Goal: Information Seeking & Learning: Learn about a topic

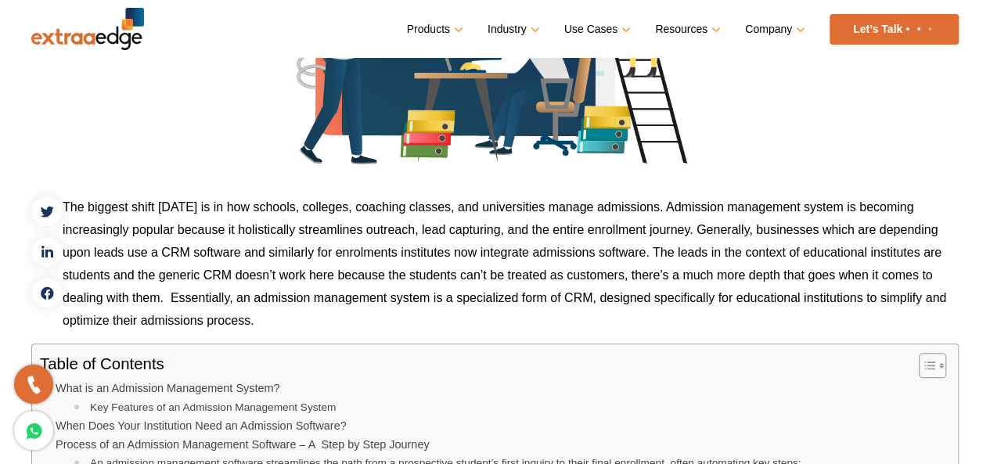
scroll to position [552, 0]
click at [91, 256] on p "The biggest shift [DATE] is in how schools, colleges, coaching classes, and uni…" at bounding box center [495, 263] width 928 height 136
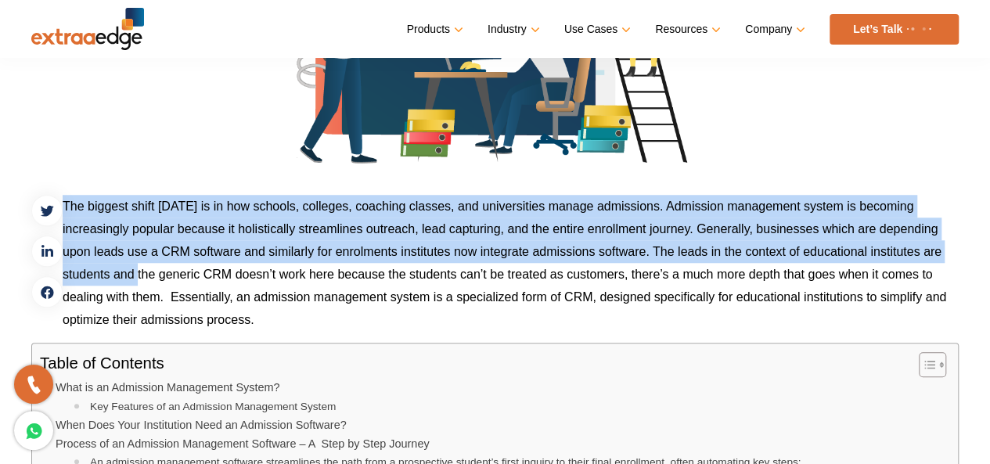
drag, startPoint x: 62, startPoint y: 243, endPoint x: 139, endPoint y: 280, distance: 85.8
click at [139, 280] on p "The biggest shift [DATE] is in how schools, colleges, coaching classes, and uni…" at bounding box center [495, 263] width 928 height 136
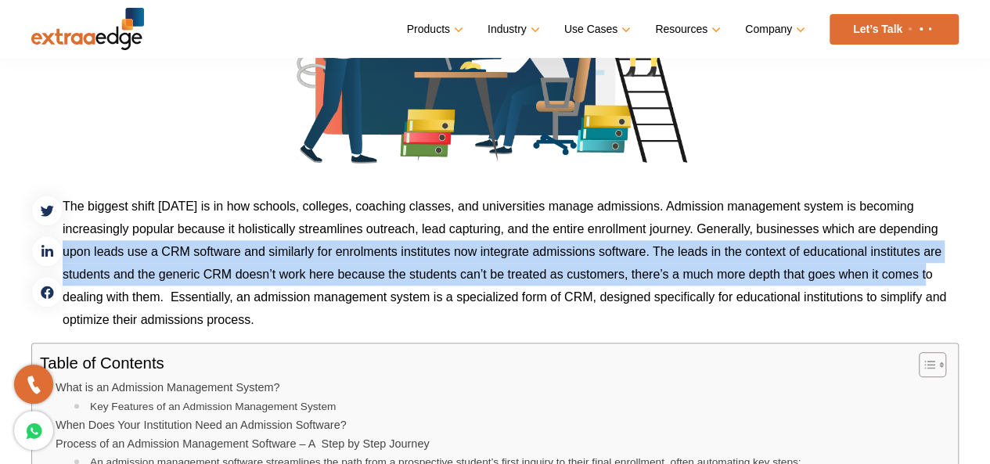
drag, startPoint x: 66, startPoint y: 250, endPoint x: 968, endPoint y: 267, distance: 902.6
copy p "upon leads use a CRM software and similarly for enrolments institutes now integ…"
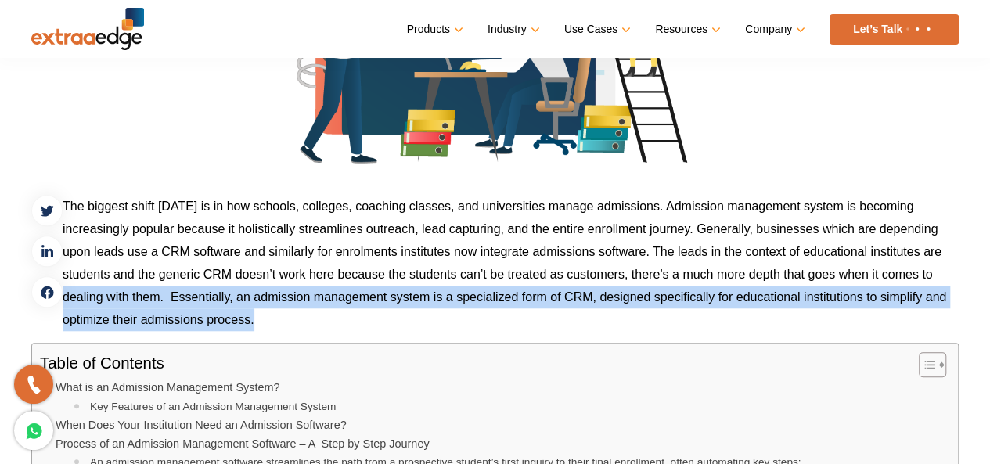
drag, startPoint x: 63, startPoint y: 294, endPoint x: 213, endPoint y: 333, distance: 155.3
copy div "dealing with them. Essentially, an admission management system is a specialized…"
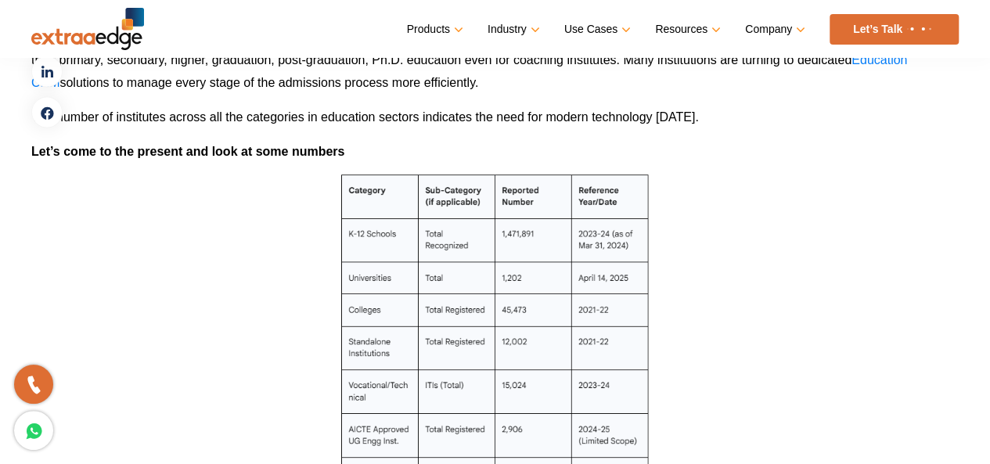
scroll to position [1458, 0]
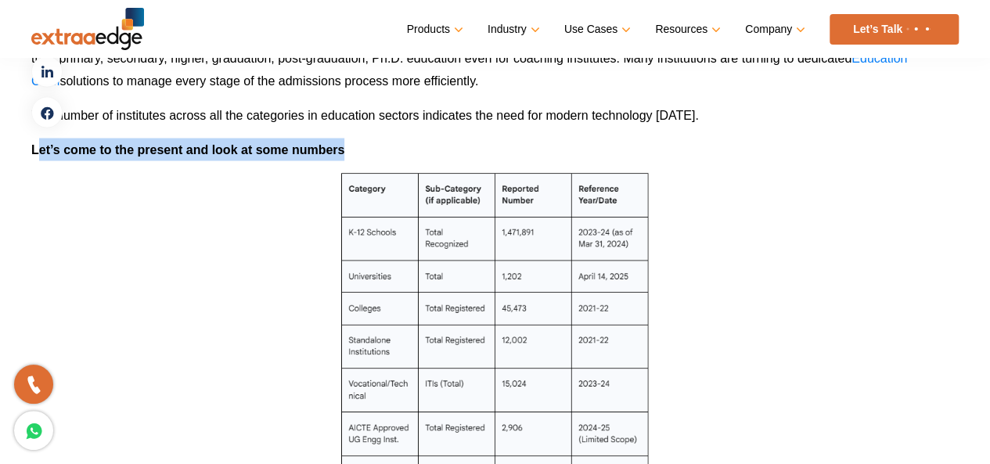
drag, startPoint x: 38, startPoint y: 143, endPoint x: 360, endPoint y: 150, distance: 322.5
click at [360, 150] on p "Let’s come to the present and look at some numbers" at bounding box center [495, 149] width 928 height 23
drag, startPoint x: 26, startPoint y: 139, endPoint x: 356, endPoint y: 151, distance: 330.5
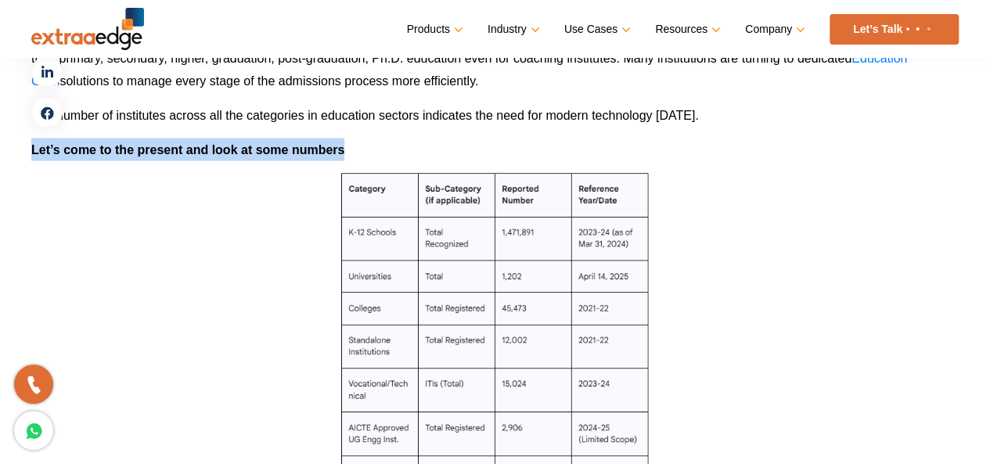
copy b "Let’s come to the present and look at some numbers"
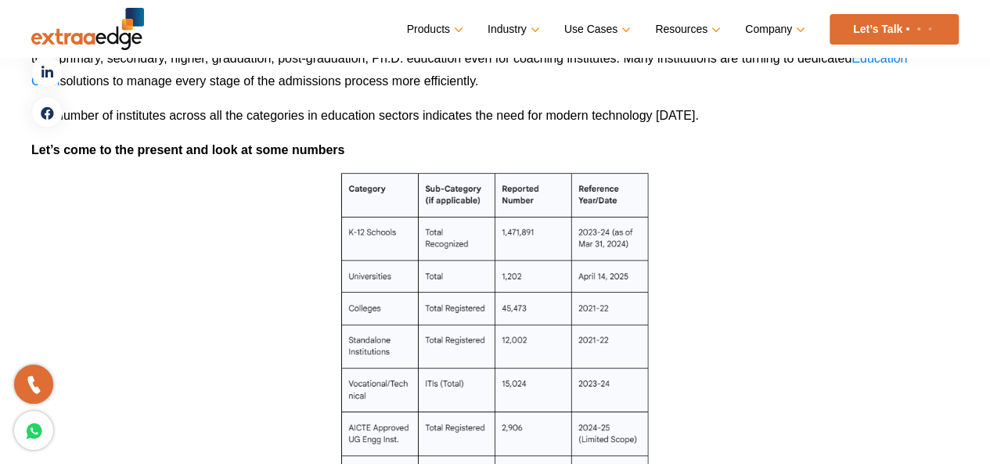
click at [318, 186] on p at bounding box center [495, 341] width 928 height 339
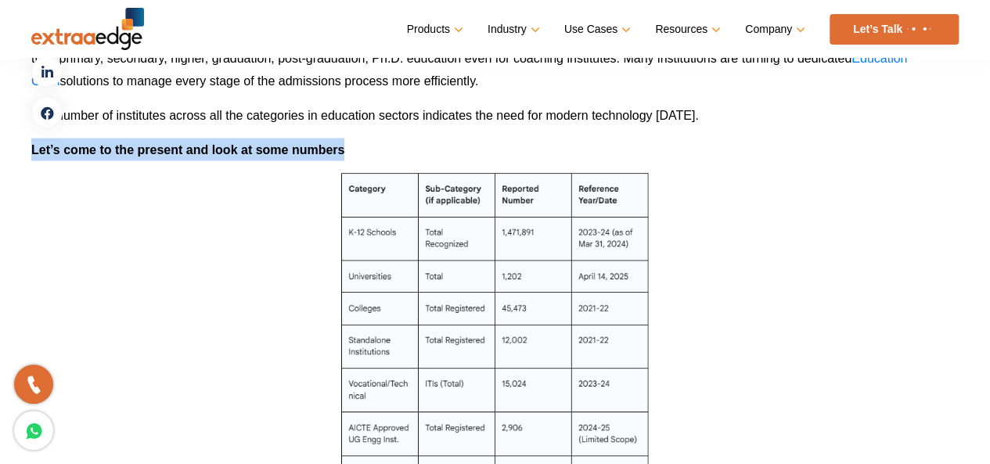
drag, startPoint x: 33, startPoint y: 149, endPoint x: 351, endPoint y: 152, distance: 318.6
click at [351, 152] on p "Let’s come to the present and look at some numbers" at bounding box center [495, 149] width 928 height 23
copy b "Let’s come to the present and look at some numbers"
click at [351, 152] on p "Let’s come to the present and look at some numbers" at bounding box center [495, 149] width 928 height 23
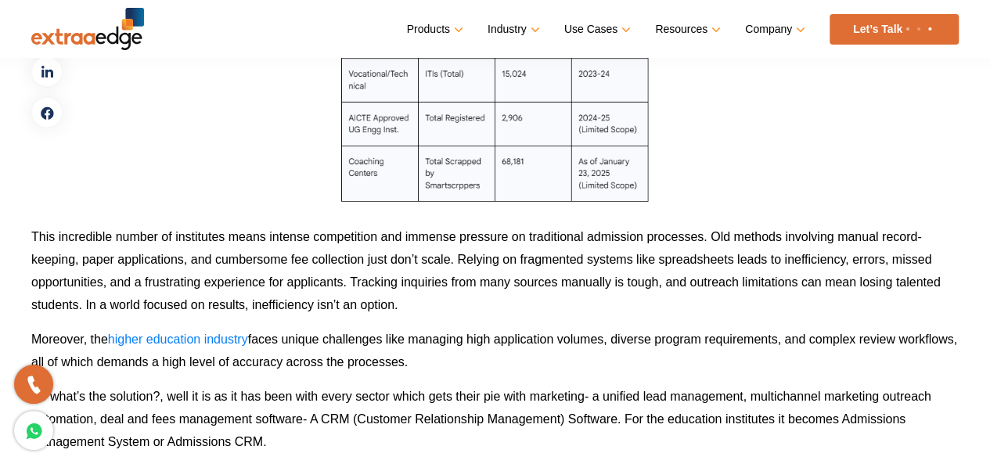
scroll to position [1767, 0]
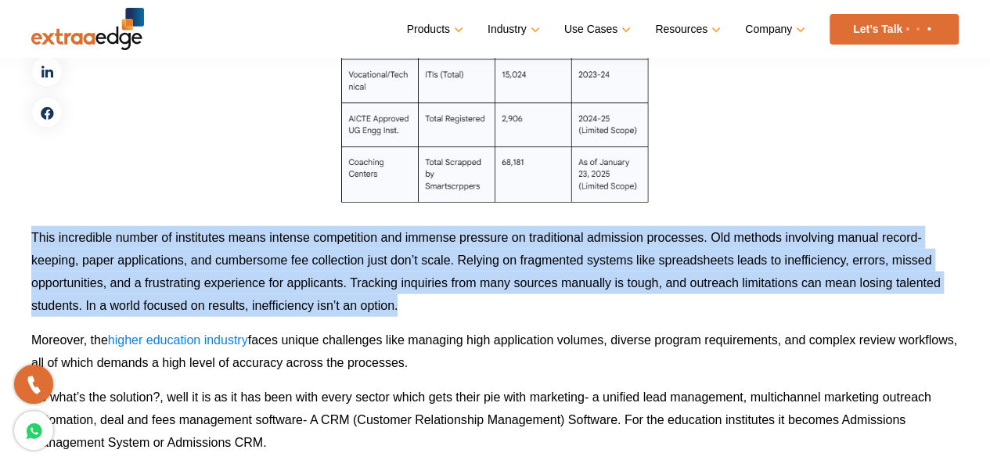
drag, startPoint x: 33, startPoint y: 228, endPoint x: 402, endPoint y: 299, distance: 375.5
click at [402, 299] on p "This incredible number of institutes means intense competition and immense pres…" at bounding box center [495, 271] width 928 height 91
drag, startPoint x: 33, startPoint y: 236, endPoint x: 401, endPoint y: 307, distance: 374.7
click at [401, 307] on p "This incredible number of institutes means intense competition and immense pres…" at bounding box center [495, 271] width 928 height 91
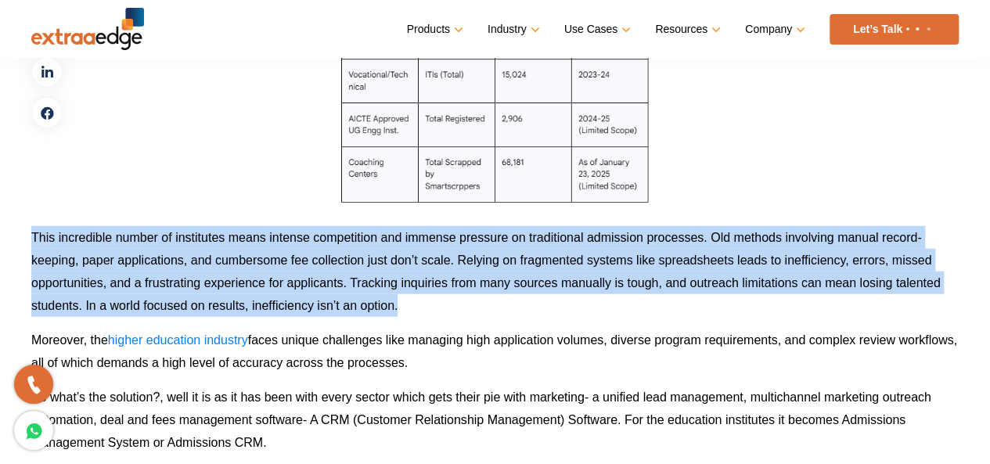
copy p "This incredible number of institutes means intense competition and immense pres…"
click at [385, 315] on p "This incredible number of institutes means intense competition and immense pres…" at bounding box center [495, 271] width 928 height 91
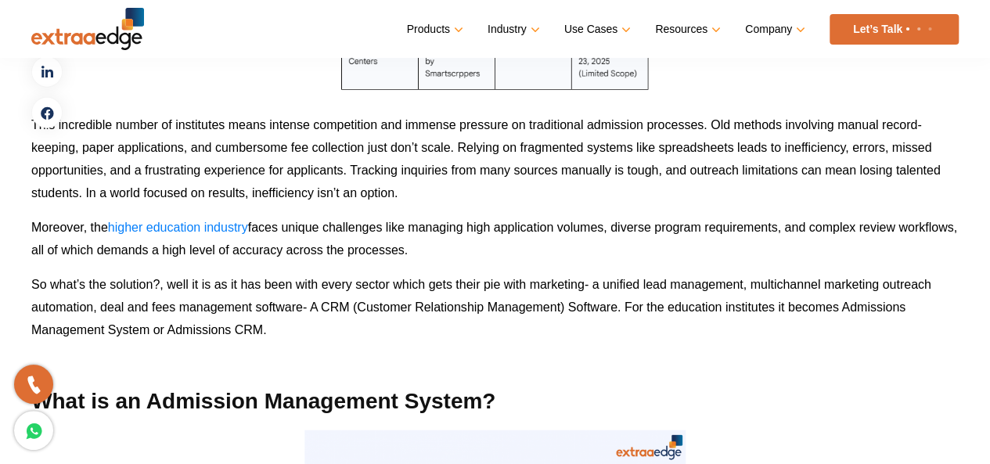
scroll to position [1922, 0]
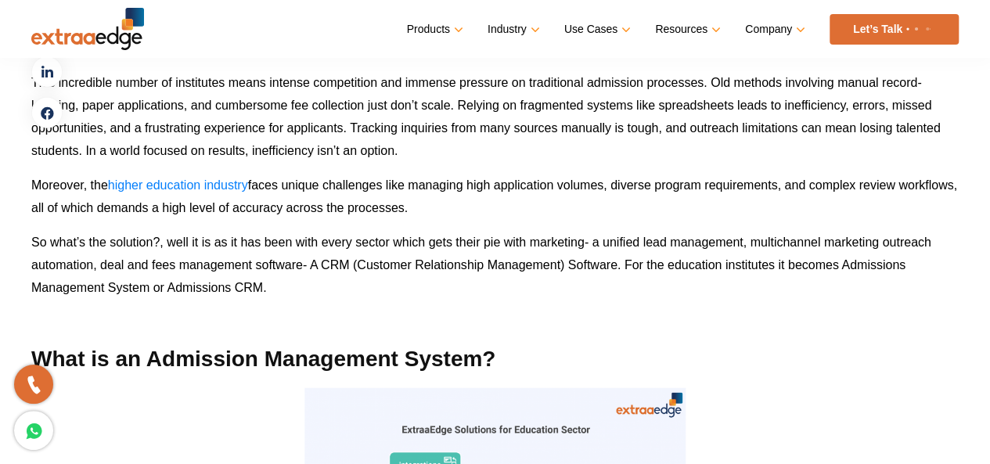
drag, startPoint x: 31, startPoint y: 179, endPoint x: 486, endPoint y: 199, distance: 455.2
click at [486, 199] on p "Moreover, the higher education industry faces unique challenges like managing h…" at bounding box center [495, 196] width 928 height 45
copy p "Moreover, the higher education industry faces unique challenges like managing h…"
click at [288, 192] on p "Moreover, the higher education industry faces unique challenges like managing h…" at bounding box center [495, 196] width 928 height 45
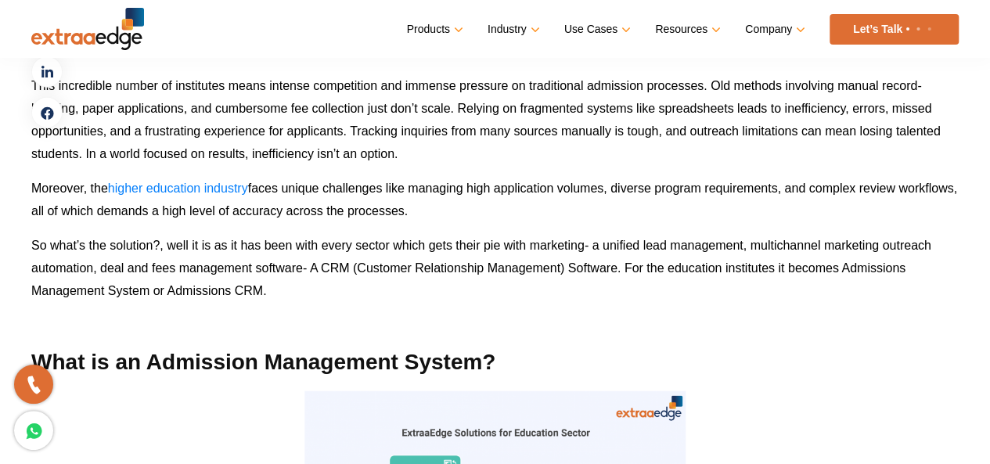
scroll to position [1919, 0]
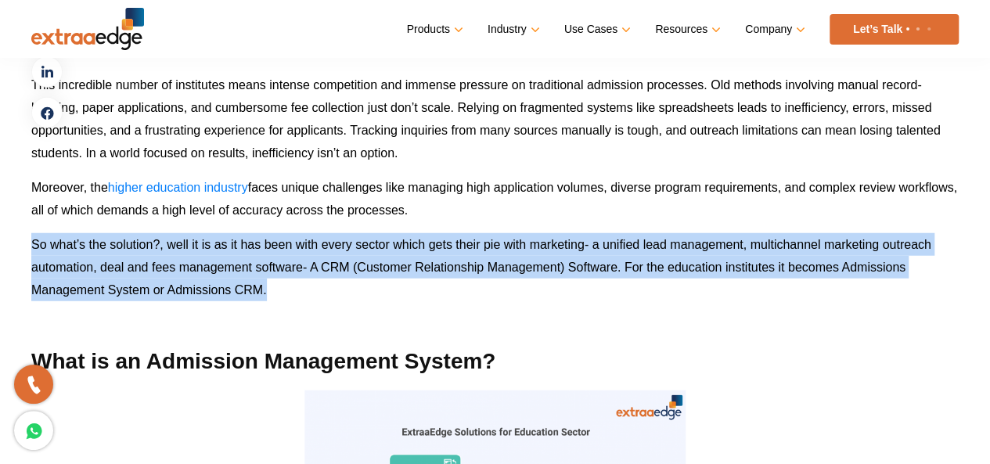
drag, startPoint x: 34, startPoint y: 240, endPoint x: 286, endPoint y: 292, distance: 258.2
click at [286, 292] on p "So what’s the solution?, well it is as it has been with every sector which gets…" at bounding box center [495, 267] width 928 height 68
copy span "So what’s the solution?, well it is as it has been with every sector which gets…"
click at [286, 292] on p "So what’s the solution?, well it is as it has been with every sector which gets…" at bounding box center [495, 267] width 928 height 68
drag, startPoint x: 31, startPoint y: 242, endPoint x: 285, endPoint y: 293, distance: 258.7
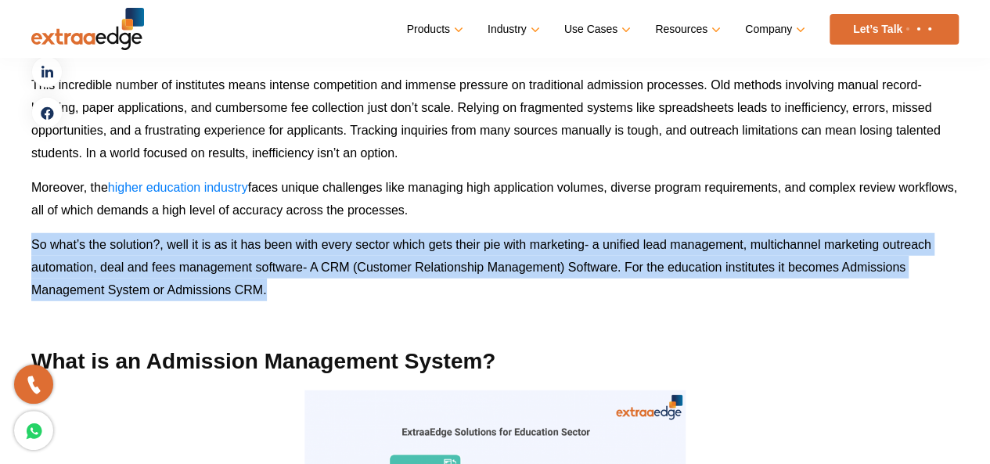
click at [285, 293] on p "So what’s the solution?, well it is as it has been with every sector which gets…" at bounding box center [495, 267] width 928 height 68
copy span "So what’s the solution?, well it is as it has been with every sector which gets…"
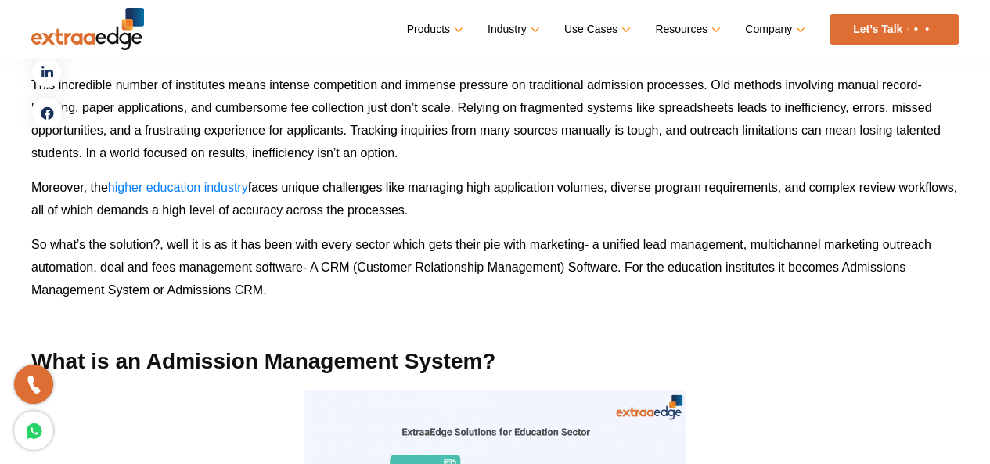
click at [305, 328] on p at bounding box center [495, 324] width 928 height 23
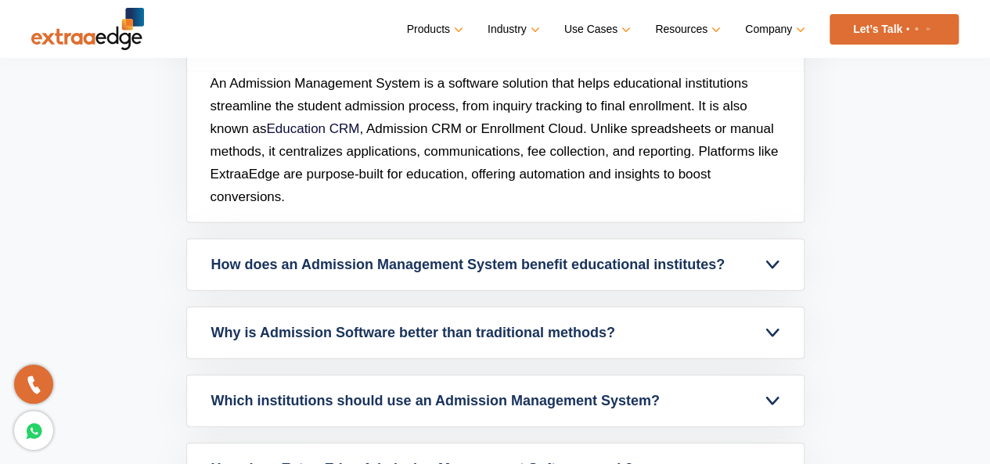
scroll to position [10852, 0]
click at [775, 71] on link "What is an Admission Management System?" at bounding box center [495, 45] width 617 height 51
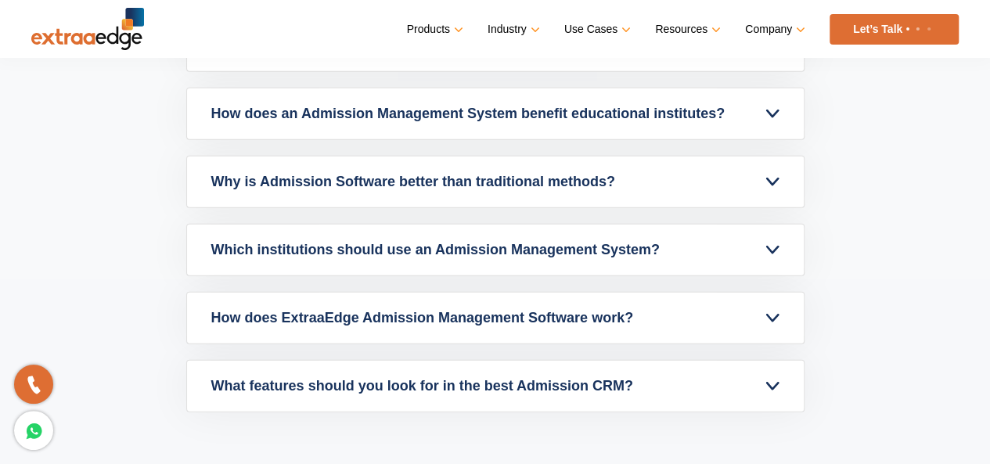
click at [775, 71] on link "What is an Admission Management System?" at bounding box center [495, 45] width 617 height 51
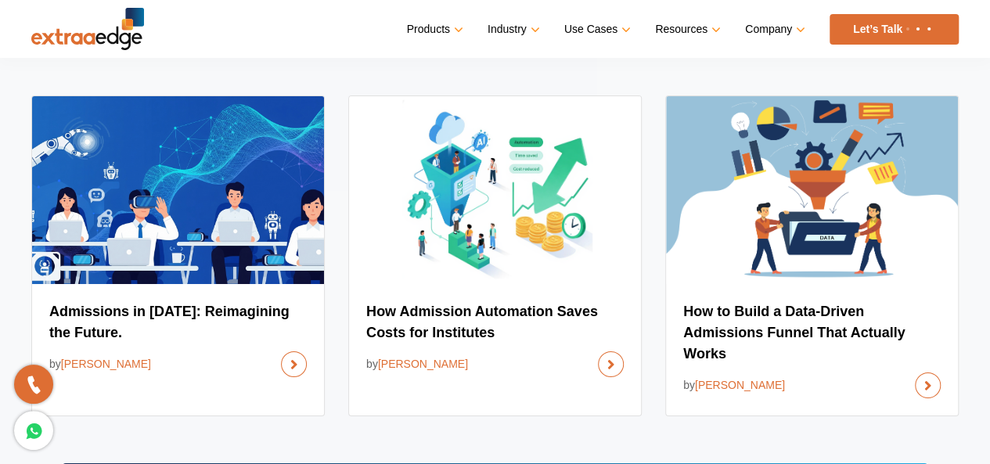
scroll to position [11635, 0]
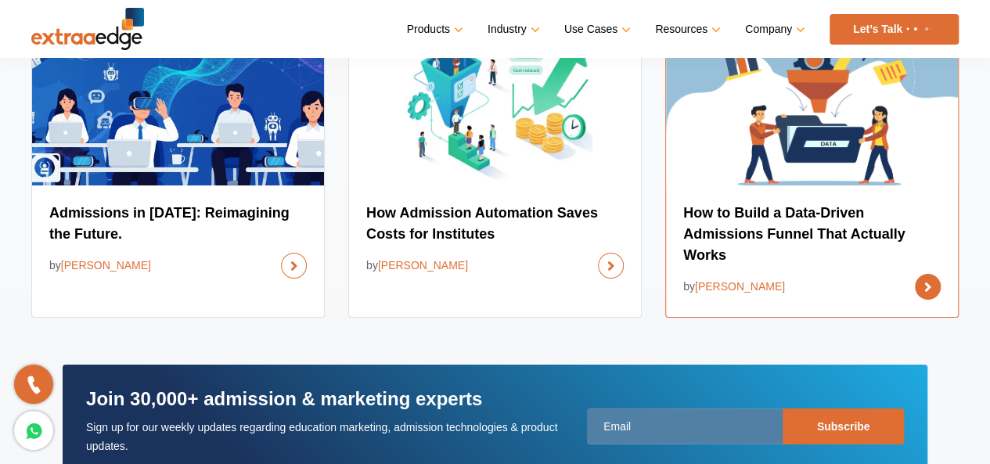
click at [927, 300] on link at bounding box center [928, 287] width 26 height 26
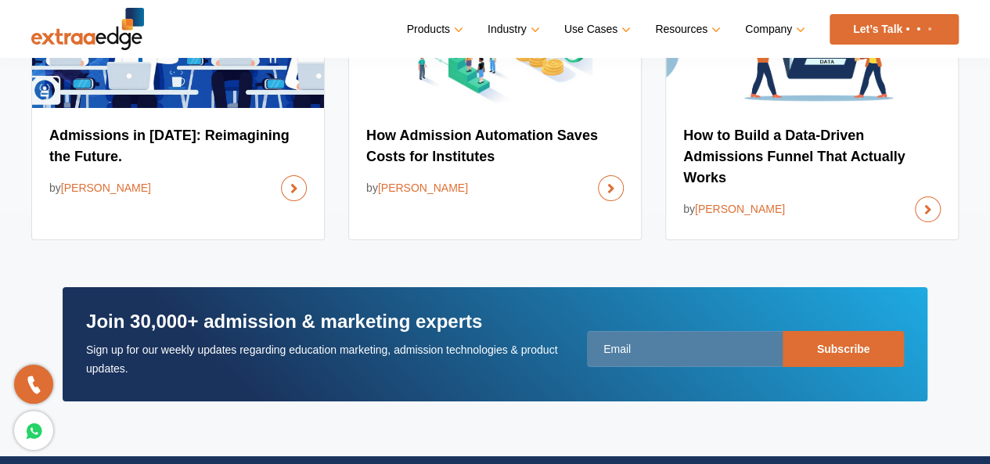
drag, startPoint x: 435, startPoint y: 351, endPoint x: 396, endPoint y: 310, distance: 56.5
click at [396, 310] on section "Join 30,000+ admission & marketing experts Sign up for our weekly updates regar…" at bounding box center [495, 321] width 928 height 162
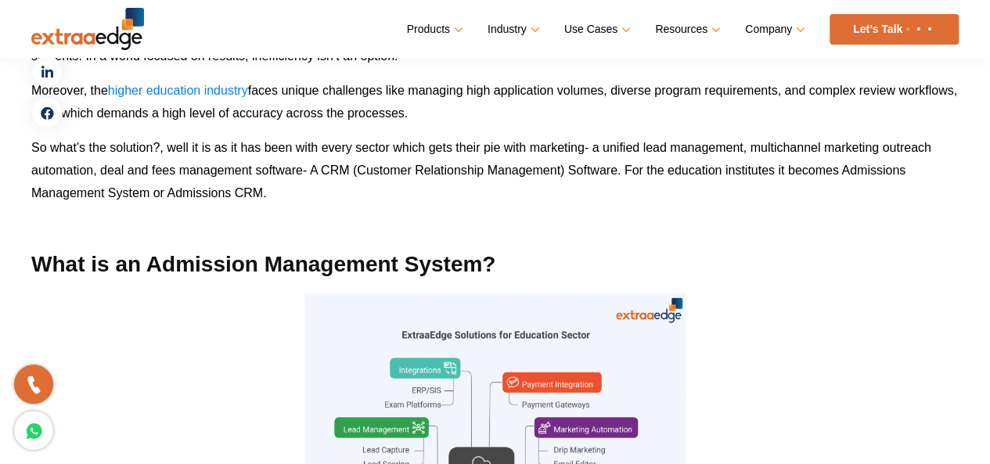
scroll to position [2027, 0]
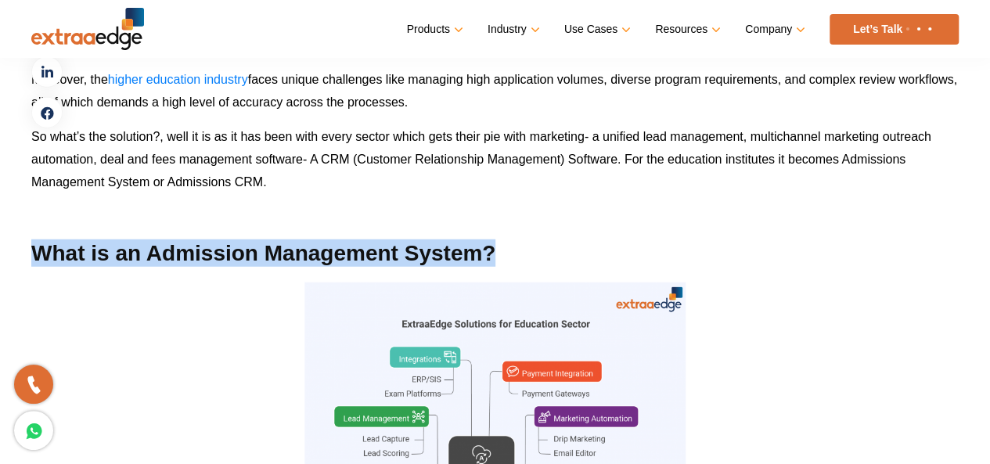
drag, startPoint x: 35, startPoint y: 251, endPoint x: 518, endPoint y: 254, distance: 483.0
click at [518, 254] on h2 "What is an Admission Management System?" at bounding box center [495, 253] width 928 height 27
copy h2 "What is an Admission Management System?"
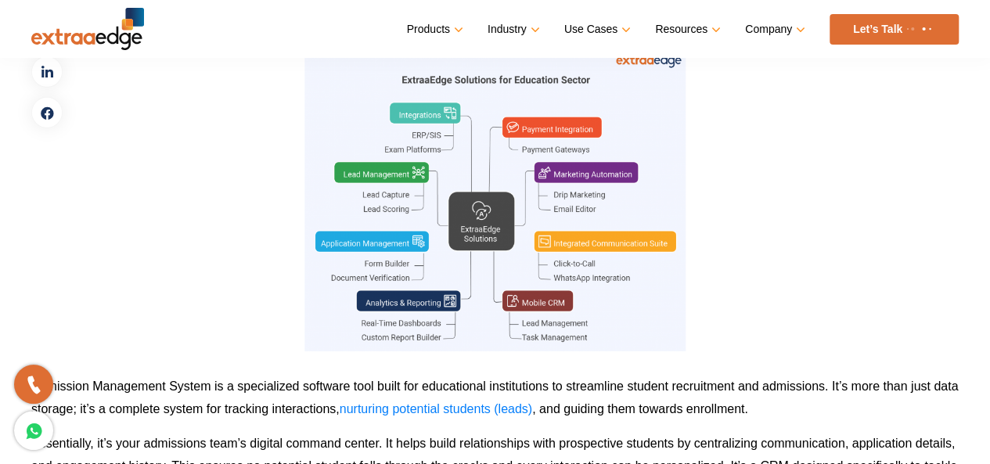
scroll to position [2273, 0]
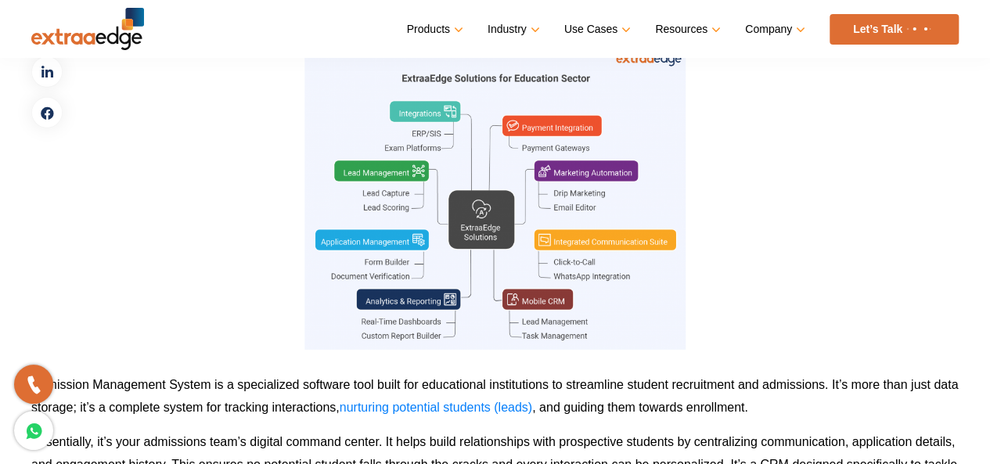
click at [722, 318] on p at bounding box center [495, 193] width 928 height 313
drag, startPoint x: 581, startPoint y: 258, endPoint x: 728, endPoint y: 217, distance: 152.9
click at [728, 217] on p at bounding box center [495, 193] width 928 height 313
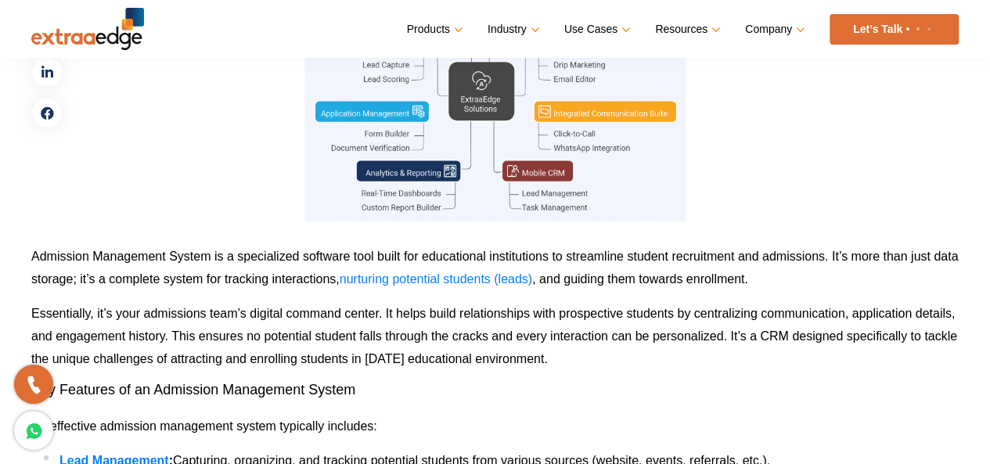
scroll to position [2403, 0]
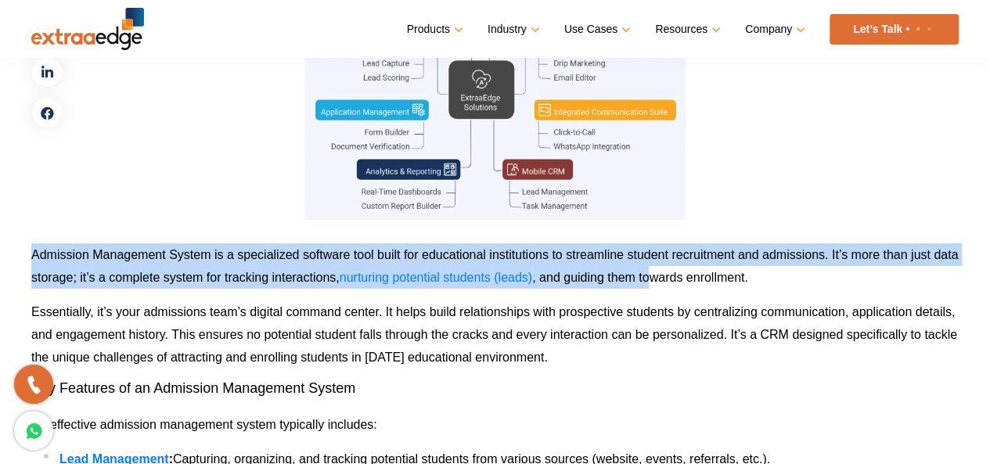
drag, startPoint x: 32, startPoint y: 250, endPoint x: 664, endPoint y: 279, distance: 632.4
click at [664, 279] on p "Admission Management System is a specialized software tool built for educationa…" at bounding box center [495, 265] width 928 height 45
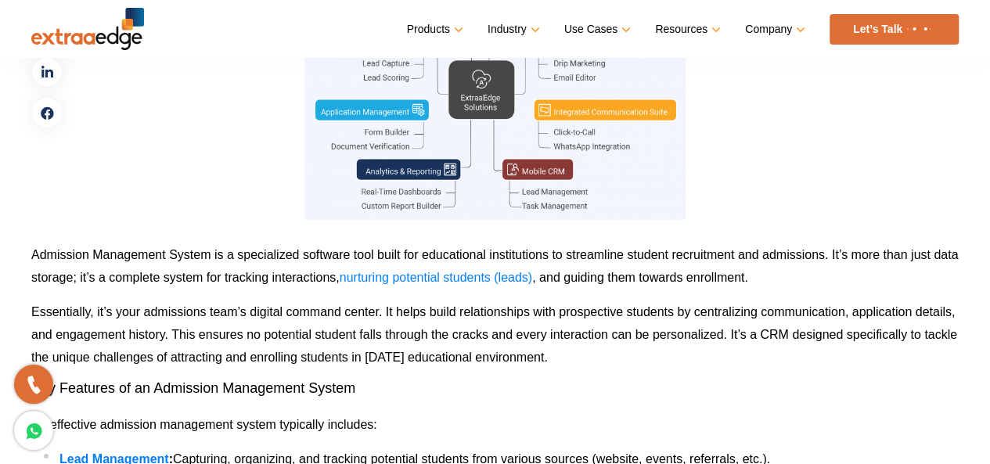
click at [711, 279] on span ", and guiding them towards enrollment." at bounding box center [640, 277] width 216 height 13
drag, startPoint x: 737, startPoint y: 280, endPoint x: 700, endPoint y: 280, distance: 37.6
click at [700, 280] on span ", and guiding them towards enrollment." at bounding box center [640, 277] width 216 height 13
click at [31, 246] on p "Admission Management System is a specialized software tool built for educationa…" at bounding box center [495, 265] width 928 height 45
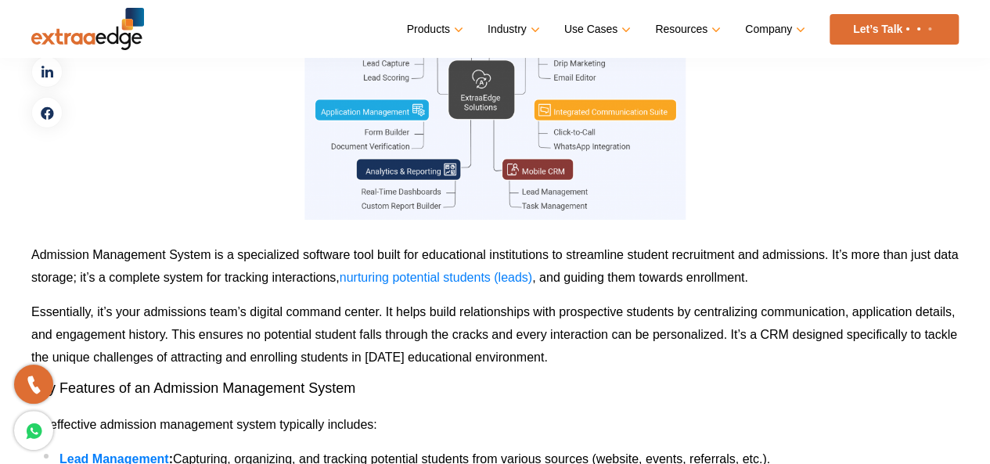
drag, startPoint x: 31, startPoint y: 246, endPoint x: 158, endPoint y: 135, distance: 168.1
click at [158, 135] on p at bounding box center [495, 63] width 928 height 313
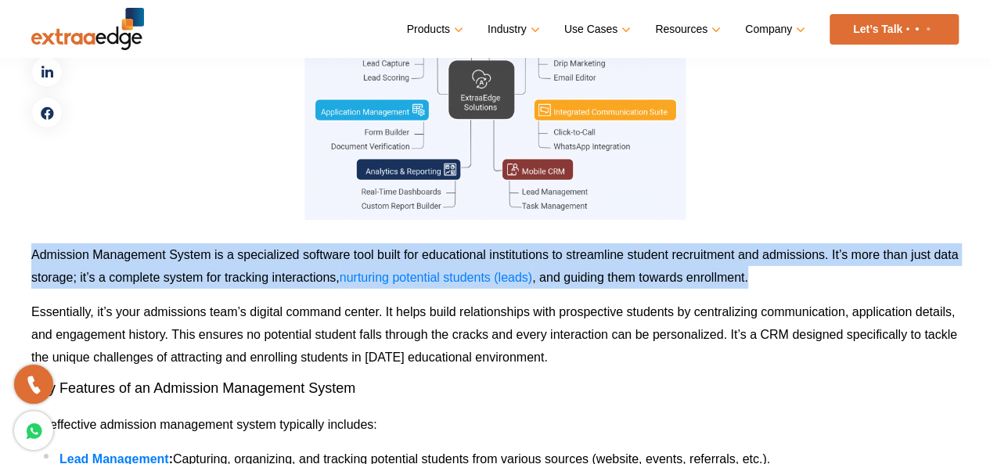
drag, startPoint x: 33, startPoint y: 247, endPoint x: 791, endPoint y: 273, distance: 758.2
click at [791, 273] on p "Admission Management System is a specialized software tool built for educationa…" at bounding box center [495, 265] width 928 height 45
copy p "Admission Management System is a specialized software tool built for educationa…"
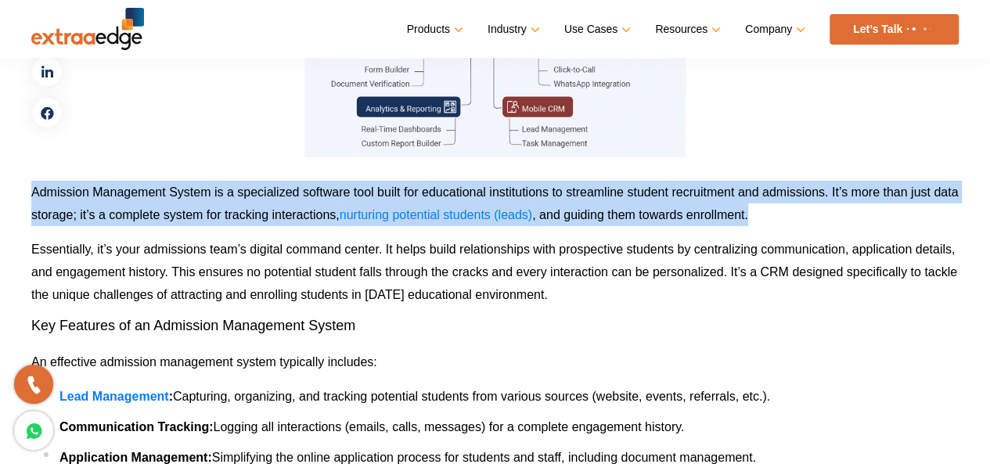
scroll to position [2467, 0]
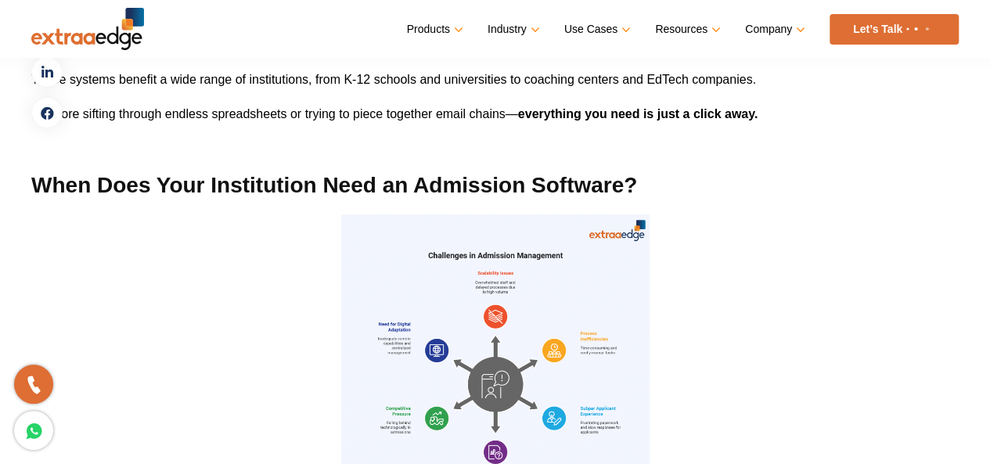
scroll to position [2996, 0]
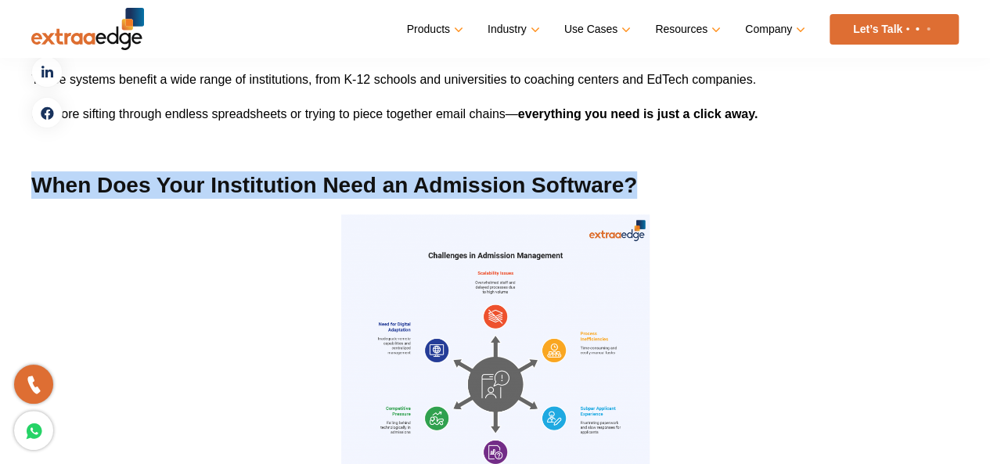
drag, startPoint x: 31, startPoint y: 178, endPoint x: 679, endPoint y: 188, distance: 647.4
click at [679, 188] on h2 "When Does Your Institution Need an Admission Software?" at bounding box center [495, 184] width 928 height 27
copy h2 "When Does Your Institution Need an Admission Software?"
click at [679, 188] on h2 "When Does Your Institution Need an Admission Software?" at bounding box center [495, 184] width 928 height 27
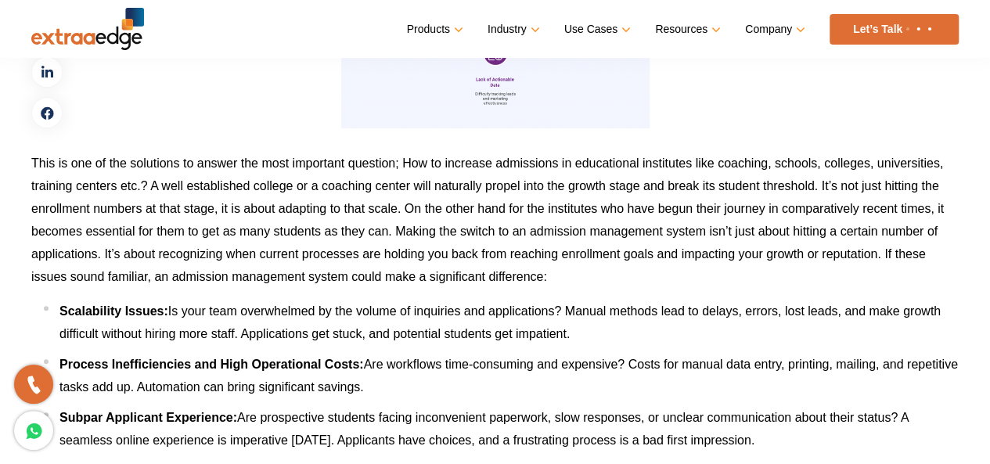
scroll to position [3395, 0]
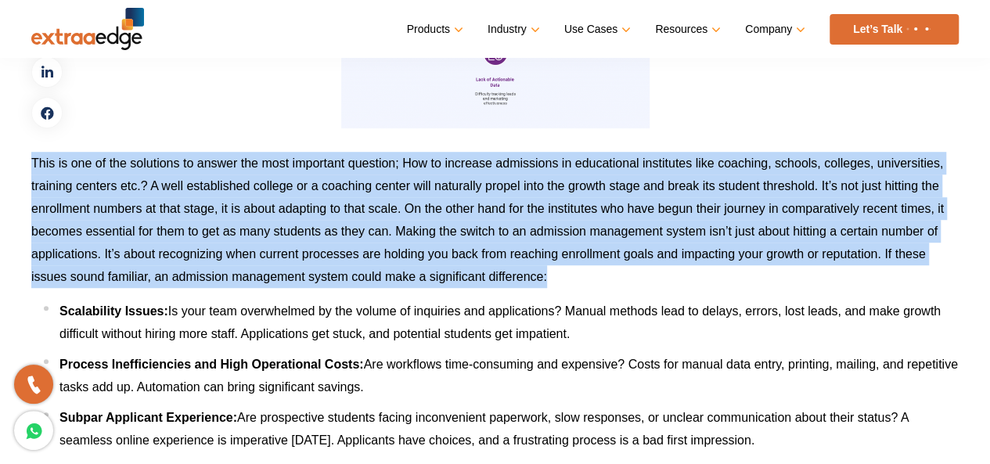
drag, startPoint x: 33, startPoint y: 160, endPoint x: 597, endPoint y: 275, distance: 575.8
click at [597, 275] on p "This is one of the solutions to answer the most important question; How to incr…" at bounding box center [495, 220] width 928 height 136
copy span "This is one of the solutions to answer the most important question; How to incr…"
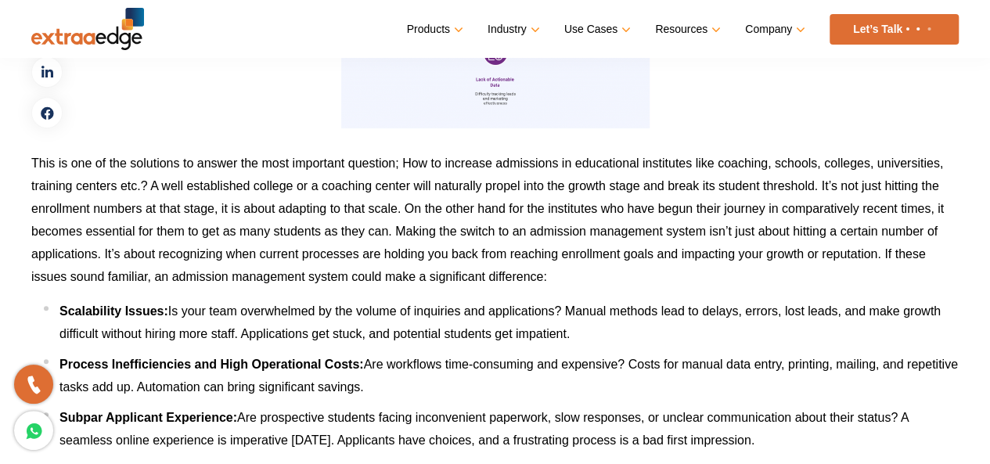
click at [356, 339] on span "Is your team overwhelmed by the volume of inquiries and applications? Manual me…" at bounding box center [499, 322] width 881 height 36
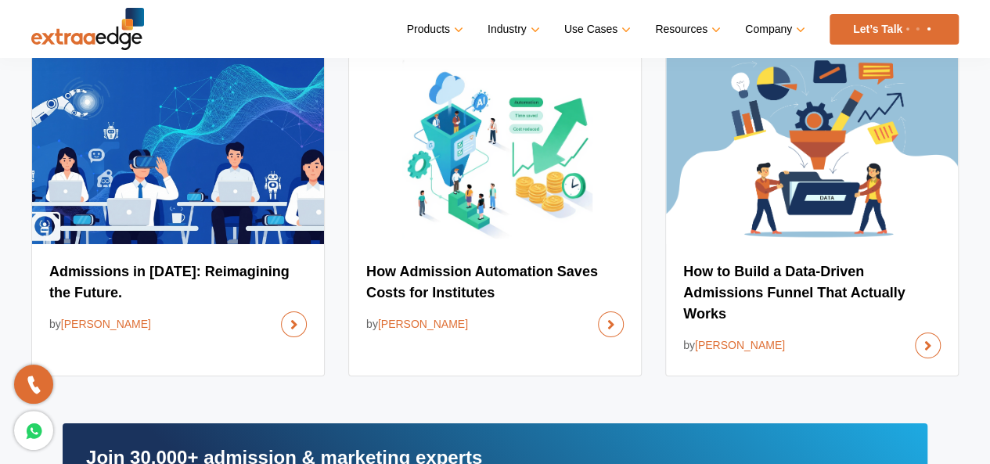
scroll to position [11583, 0]
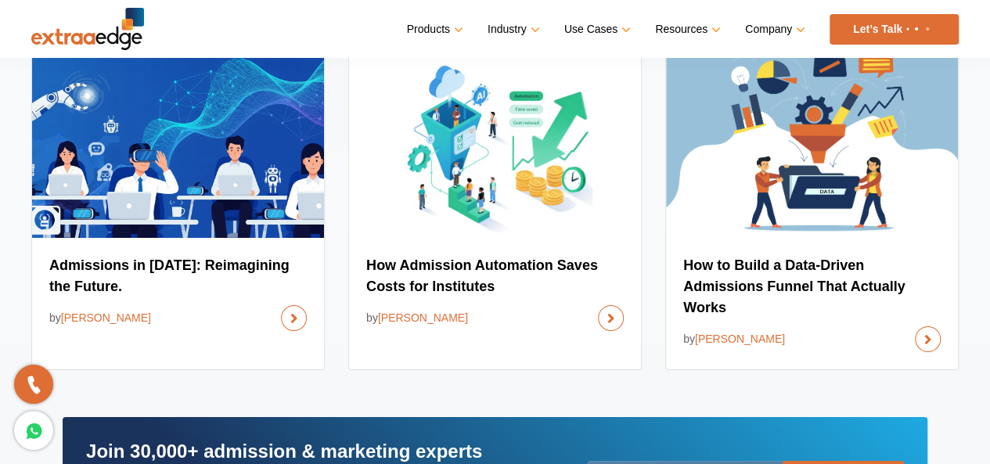
drag, startPoint x: 274, startPoint y: 212, endPoint x: 503, endPoint y: 434, distance: 319.4
click at [503, 434] on section "Join 30,000+ admission & marketing experts Sign up for our weekly updates regar…" at bounding box center [495, 451] width 928 height 162
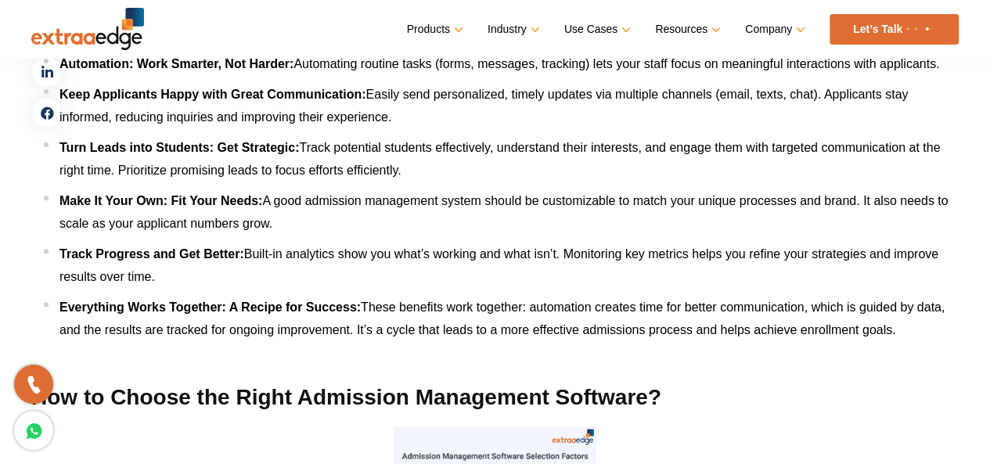
scroll to position [6112, 0]
